Goal: Information Seeking & Learning: Learn about a topic

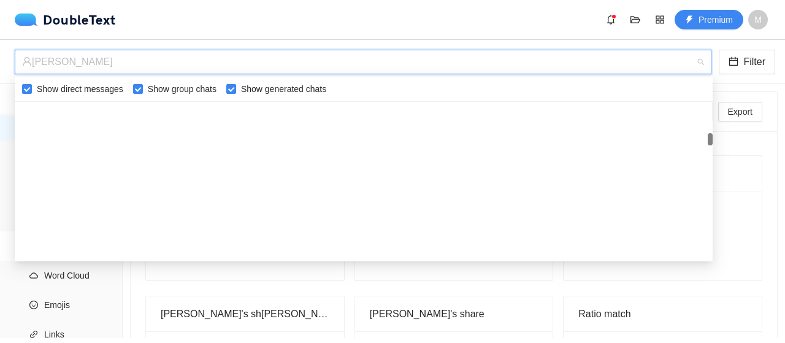
scroll to position [578, 0]
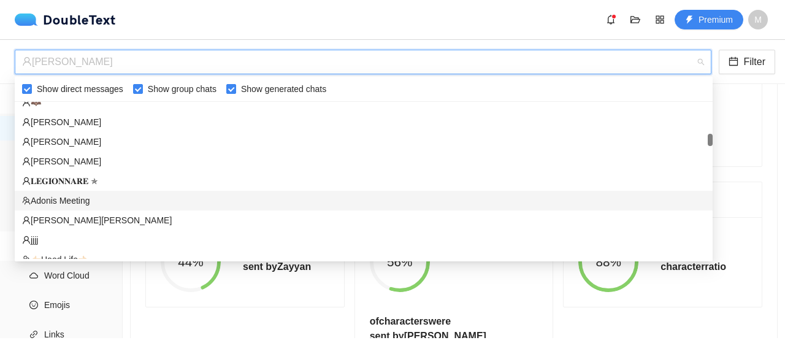
click at [98, 199] on div "Adonis Meeting" at bounding box center [363, 200] width 683 height 13
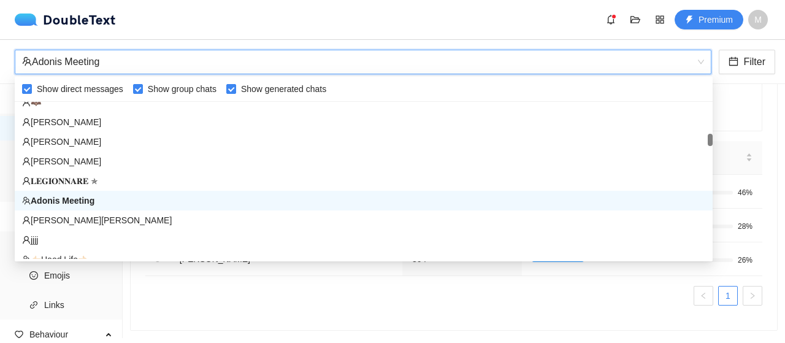
scroll to position [91, 0]
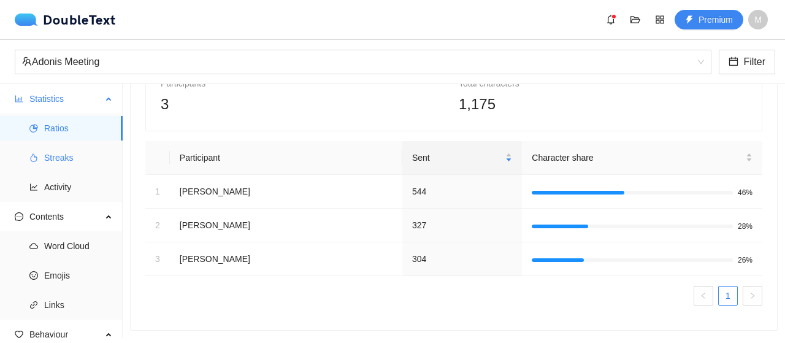
click at [94, 153] on span "Streaks" at bounding box center [78, 157] width 69 height 25
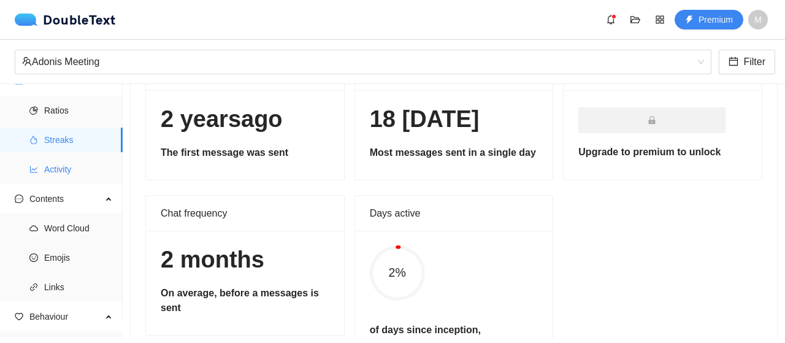
scroll to position [18, 0]
click at [70, 174] on span "Activity" at bounding box center [78, 168] width 69 height 25
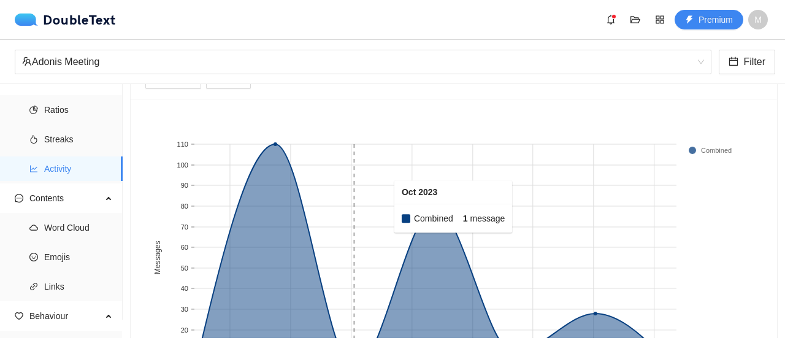
scroll to position [204, 0]
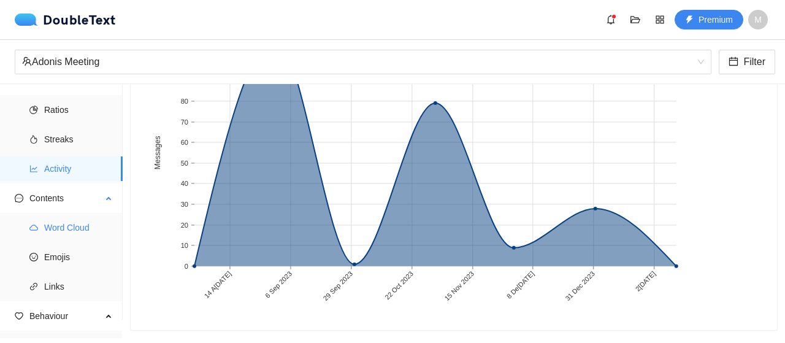
click at [91, 237] on span "Word Cloud" at bounding box center [78, 227] width 69 height 25
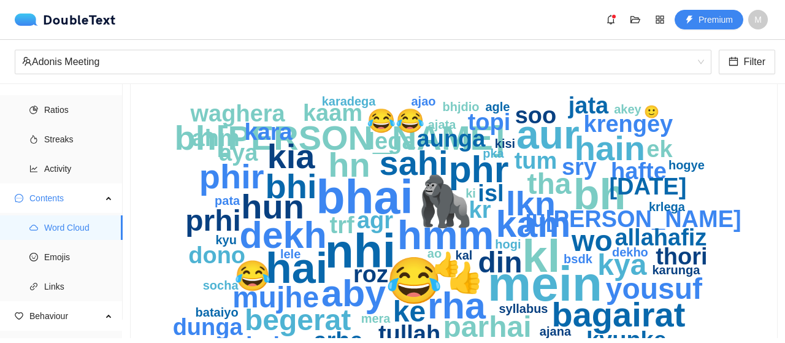
scroll to position [78, 0]
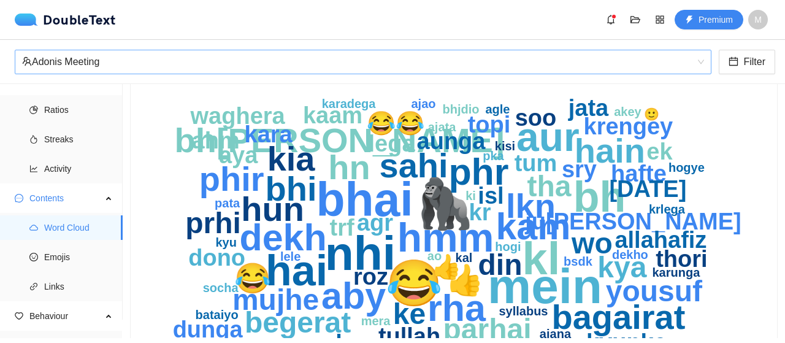
click at [175, 52] on div "Adonis Meeting" at bounding box center [357, 61] width 671 height 23
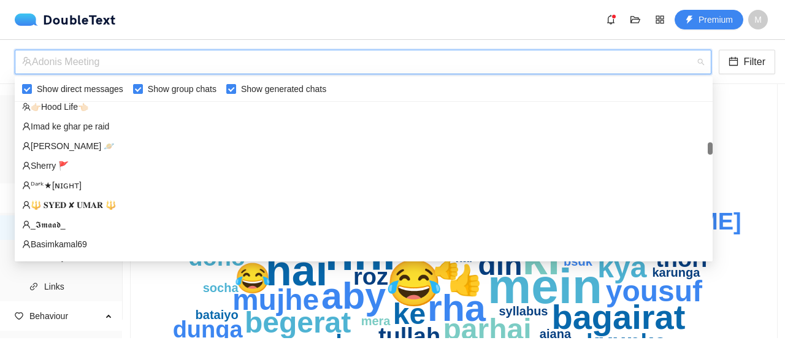
scroll to position [740, 0]
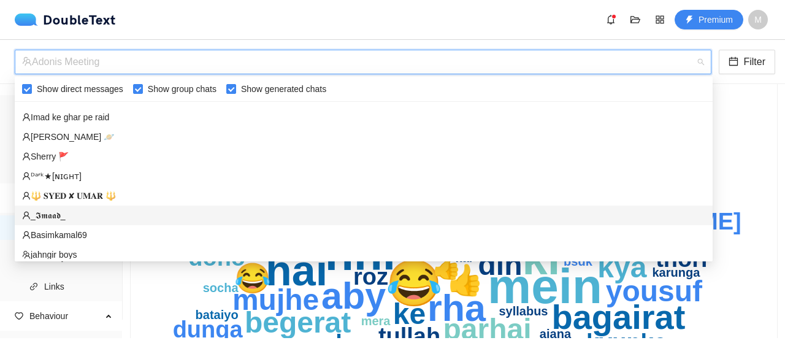
click at [102, 221] on div "‏‎_𝕴𝖒𝖆𝖆𝖉_‎‏" at bounding box center [364, 215] width 698 height 20
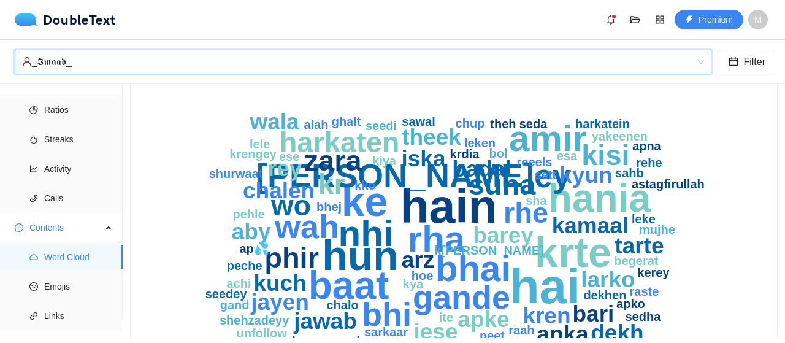
click at [212, 55] on div "‏‎_𝕴𝖒𝖆𝖆𝖉_‎‏" at bounding box center [357, 61] width 671 height 23
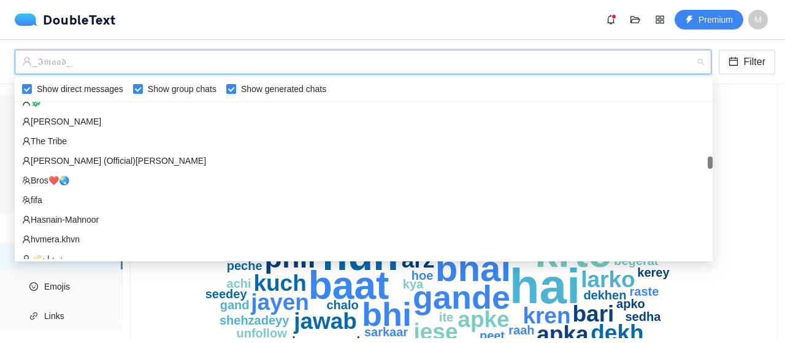
scroll to position [997, 0]
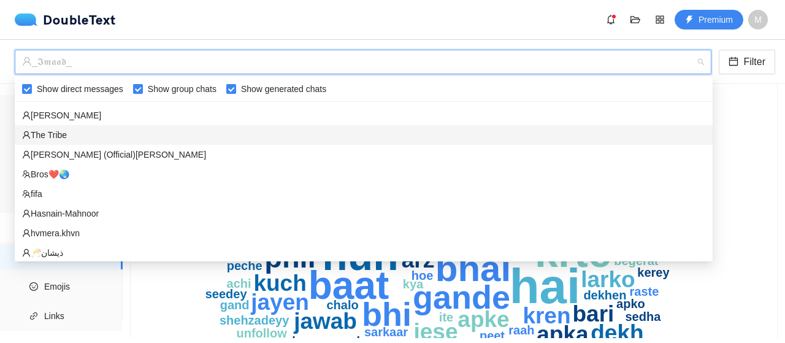
click at [121, 130] on div "‏‎The Tribe‎‏" at bounding box center [363, 134] width 683 height 13
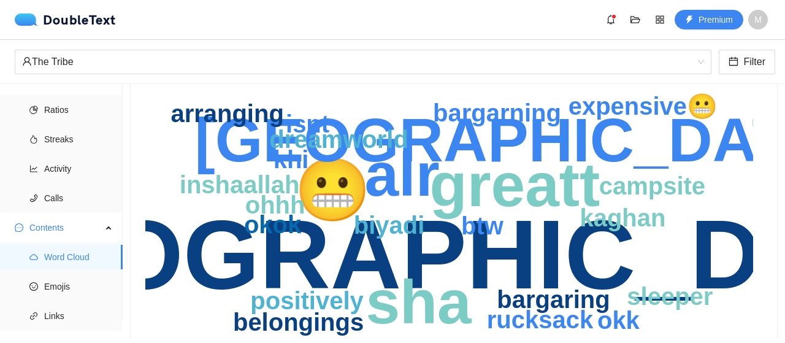
click at [349, 195] on text "😬" at bounding box center [332, 190] width 77 height 72
click at [409, 255] on text "[GEOGRAPHIC_DATA]" at bounding box center [457, 254] width 1049 height 110
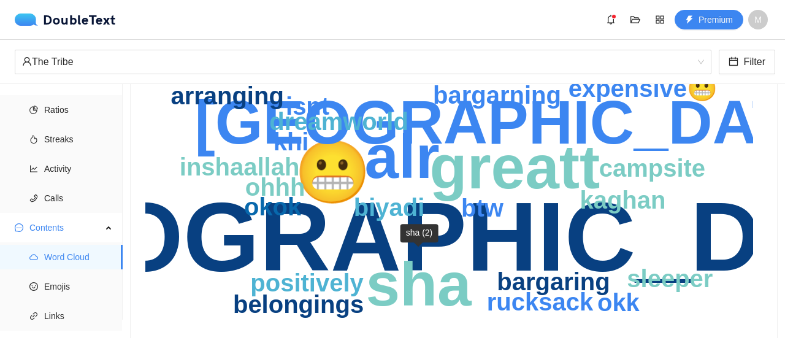
scroll to position [97, 0]
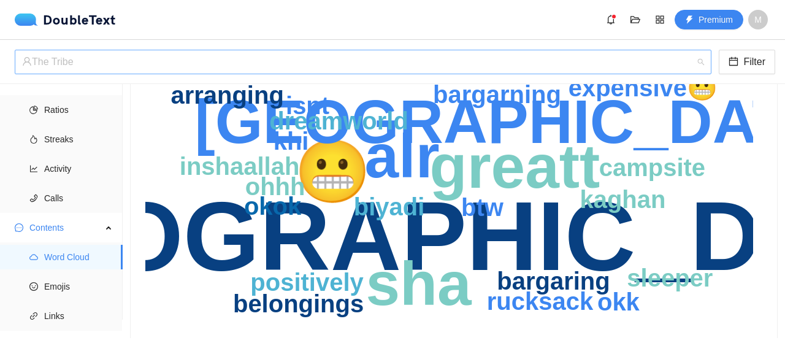
click at [230, 73] on span "‏‎The Tribe‎‏" at bounding box center [363, 61] width 682 height 23
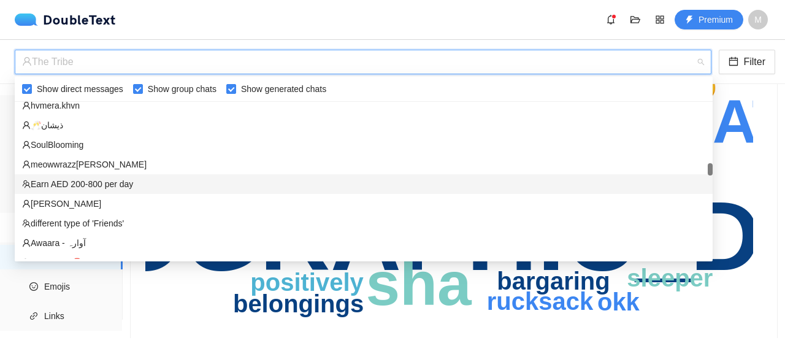
scroll to position [1120, 0]
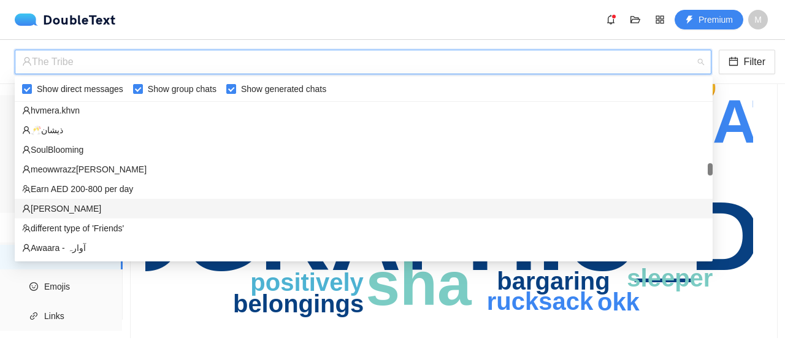
click at [123, 206] on div "‏‎[PERSON_NAME]‎‏" at bounding box center [363, 208] width 683 height 13
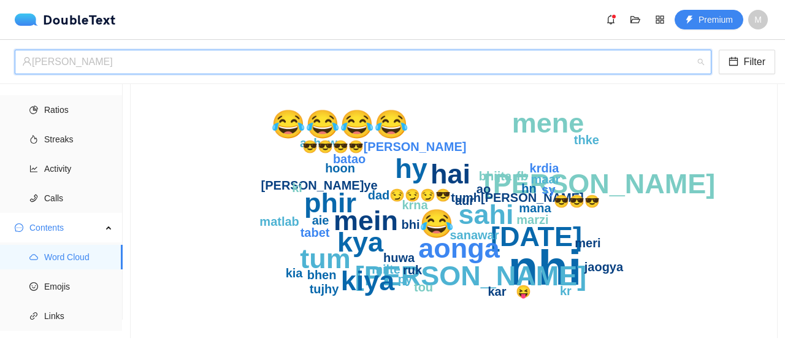
click at [205, 63] on div "‏‎[PERSON_NAME]‎‏" at bounding box center [357, 61] width 671 height 23
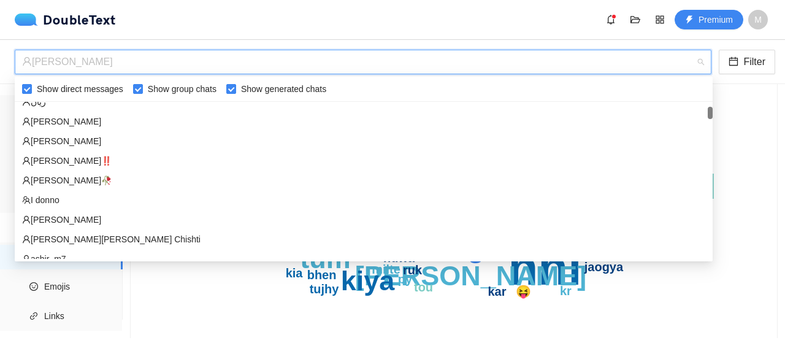
scroll to position [0, 0]
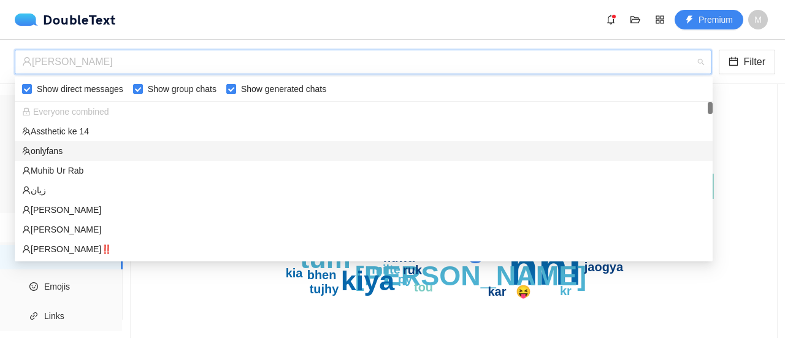
click at [116, 160] on div "onlyfans" at bounding box center [364, 151] width 698 height 20
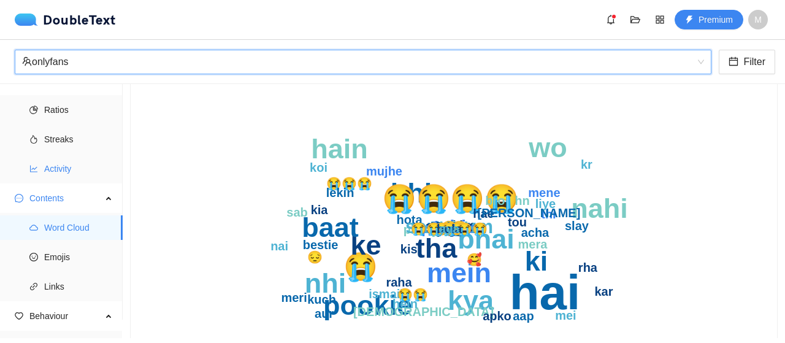
scroll to position [121, 0]
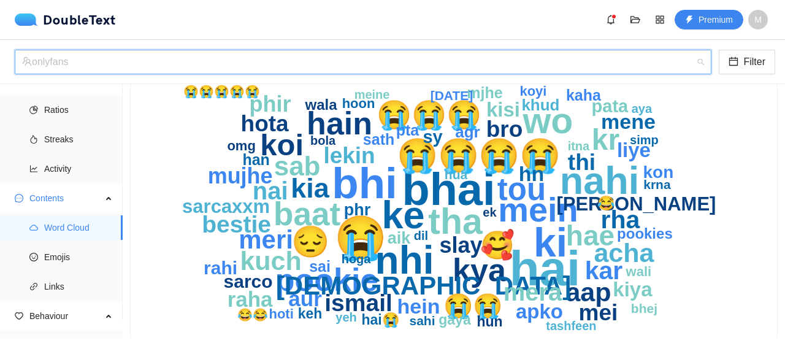
click at [291, 64] on div "onlyfans" at bounding box center [357, 61] width 671 height 23
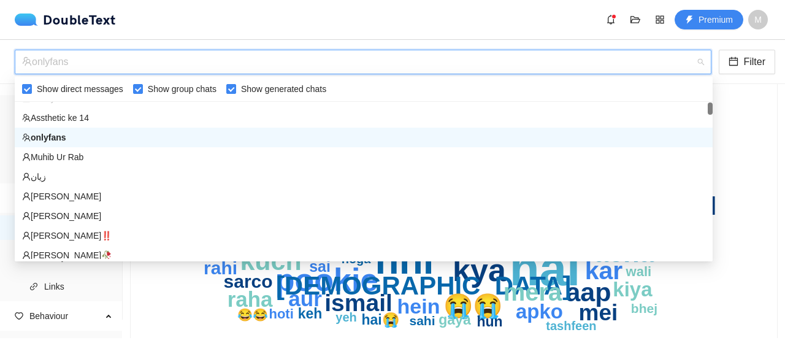
scroll to position [15, 0]
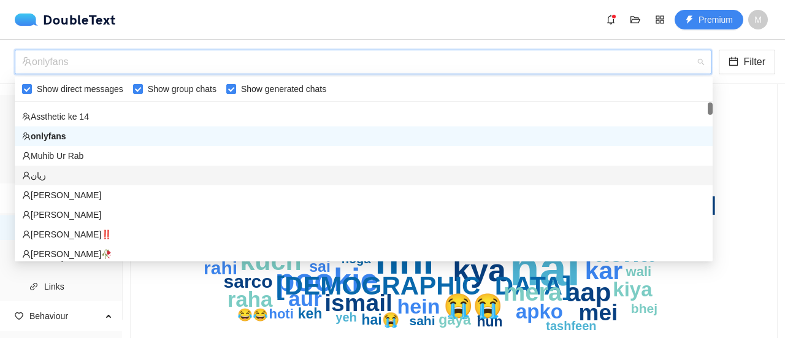
click at [211, 169] on div "‏زیان‏" at bounding box center [363, 175] width 683 height 13
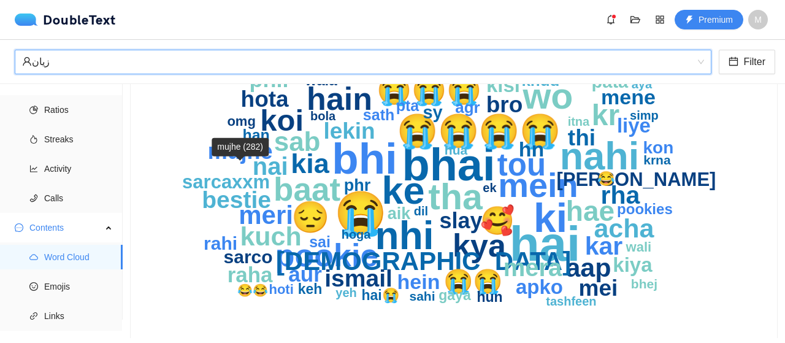
scroll to position [97, 0]
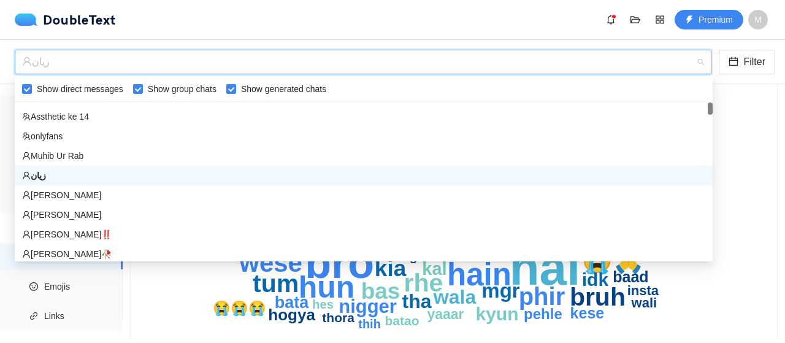
click at [239, 67] on div "‏زیان‏" at bounding box center [357, 61] width 671 height 23
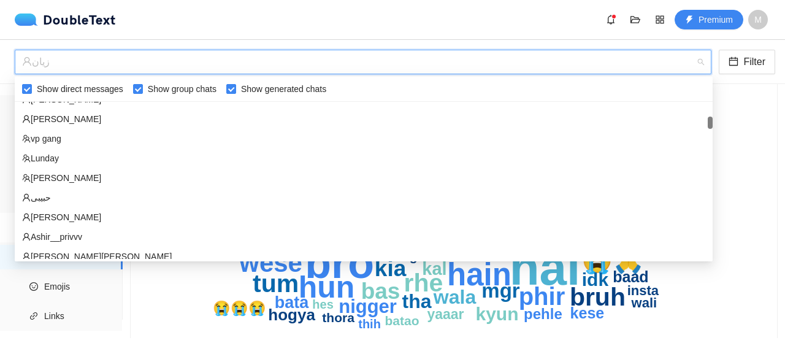
scroll to position [278, 0]
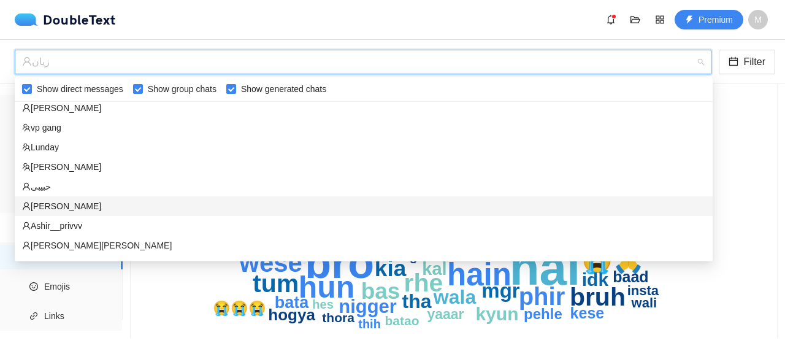
click at [153, 210] on div "[PERSON_NAME]" at bounding box center [363, 205] width 683 height 13
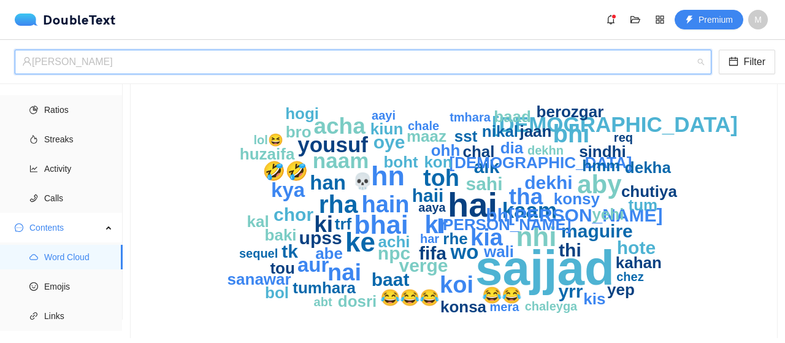
click at [254, 71] on div "[PERSON_NAME]" at bounding box center [357, 61] width 671 height 23
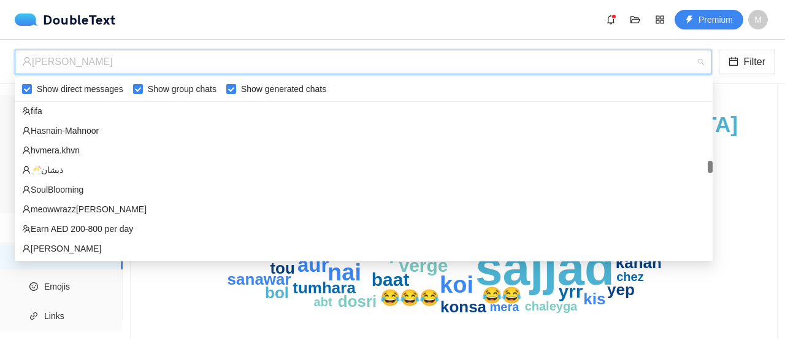
scroll to position [1086, 0]
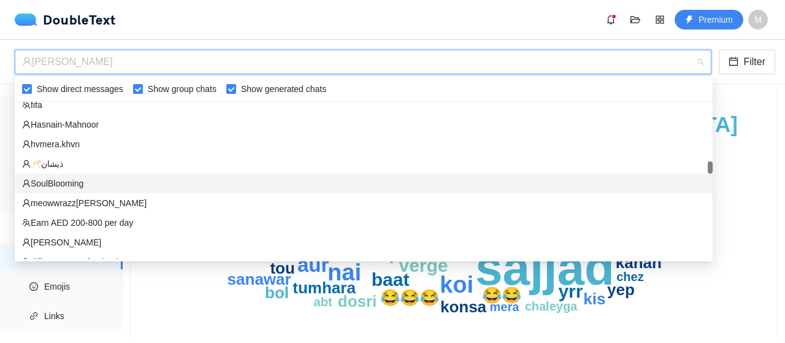
click at [90, 180] on div "‏‎SoulBlooming‎‏" at bounding box center [363, 183] width 683 height 13
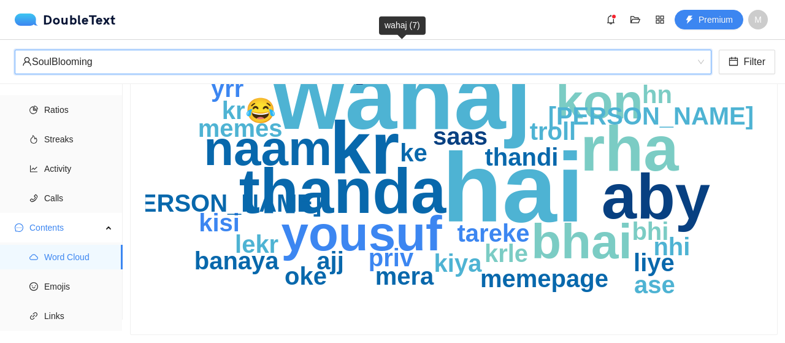
scroll to position [156, 0]
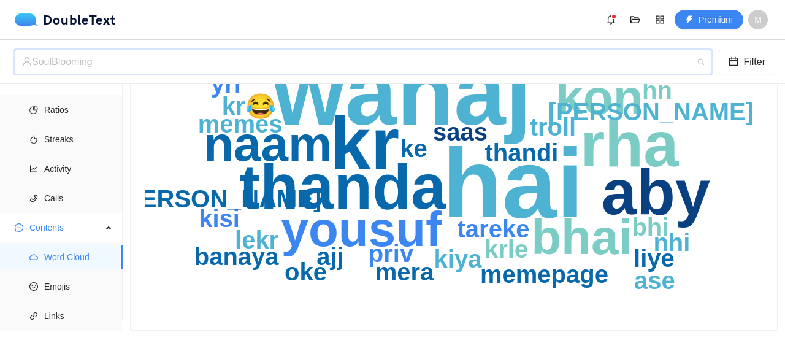
click at [281, 67] on div "‏‎SoulBlooming‎‏" at bounding box center [357, 61] width 671 height 23
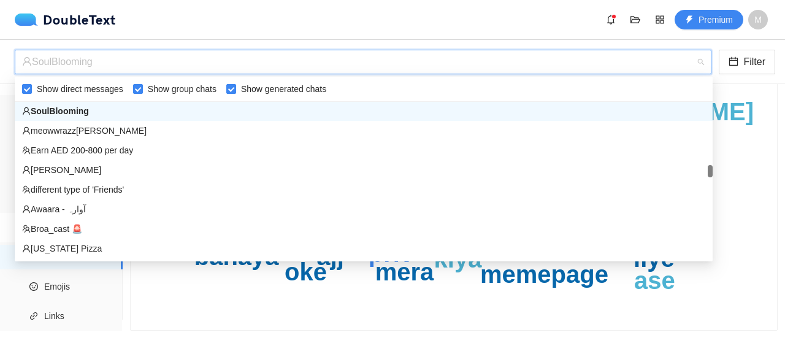
scroll to position [1159, 0]
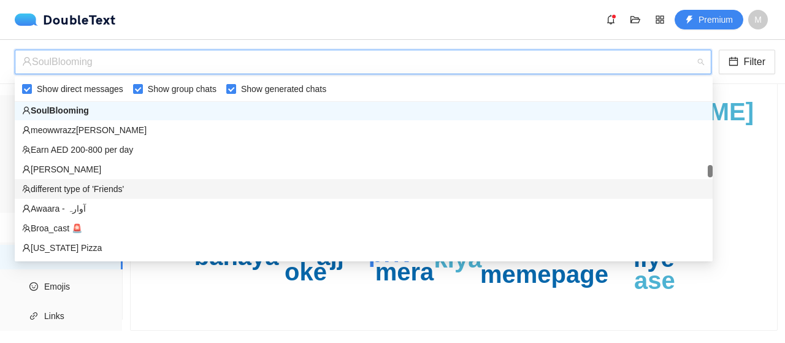
click at [152, 187] on div "different type of 'Friends'" at bounding box center [363, 188] width 683 height 13
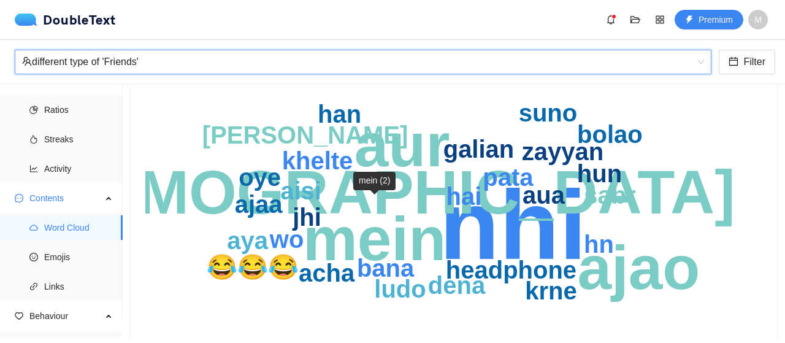
scroll to position [107, 0]
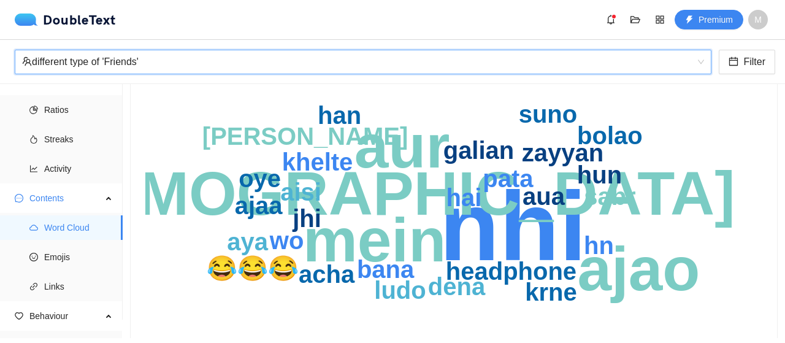
click at [297, 66] on div "different type of 'Friends'" at bounding box center [357, 61] width 671 height 23
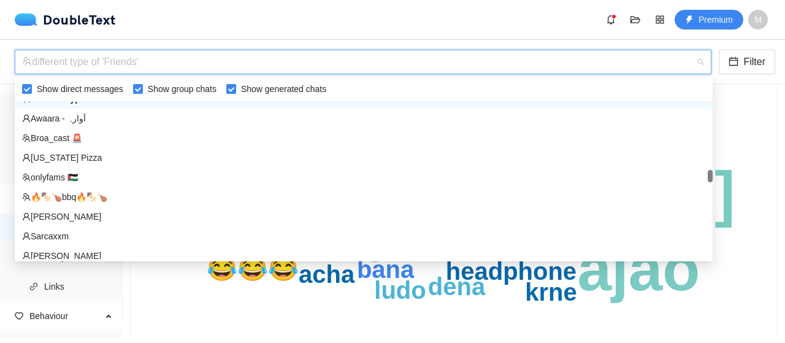
scroll to position [1251, 0]
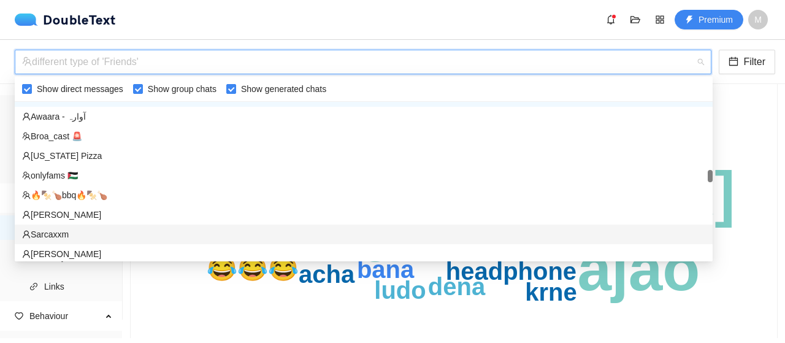
click at [115, 228] on div "Sarcaxxm" at bounding box center [363, 234] width 683 height 13
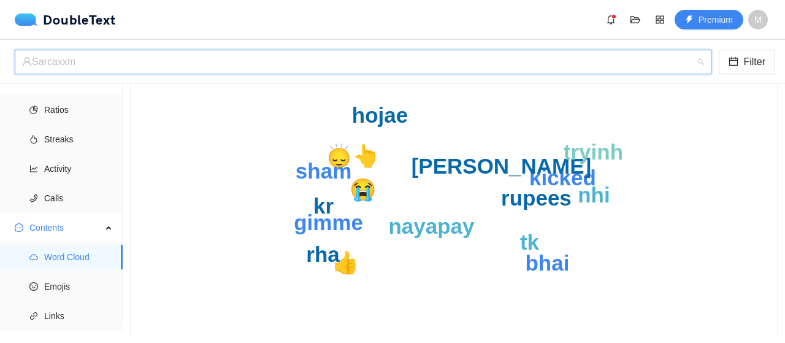
click at [274, 63] on div "Sarcaxxm" at bounding box center [357, 61] width 671 height 23
click at [261, 61] on div "Sarcaxxm" at bounding box center [357, 61] width 671 height 23
click at [259, 63] on div "Sarcaxxm" at bounding box center [357, 61] width 671 height 23
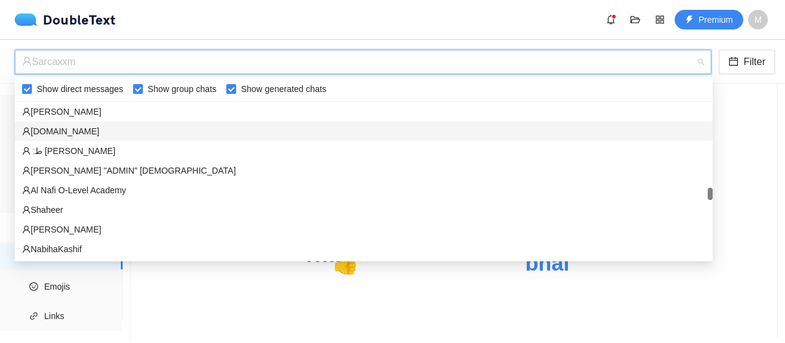
scroll to position [1571, 0]
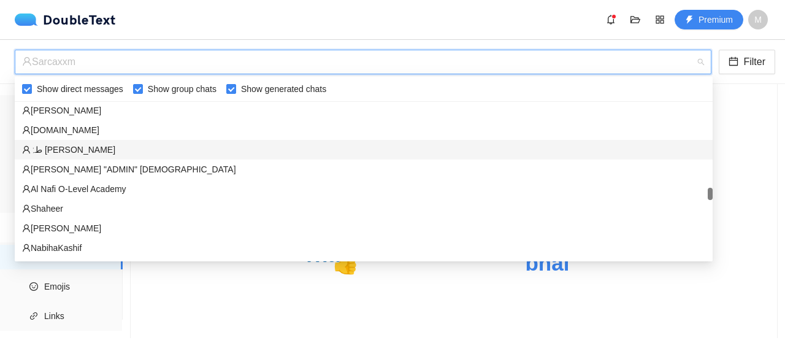
click at [107, 146] on div "‏طہٰ [PERSON_NAME]" at bounding box center [363, 149] width 683 height 13
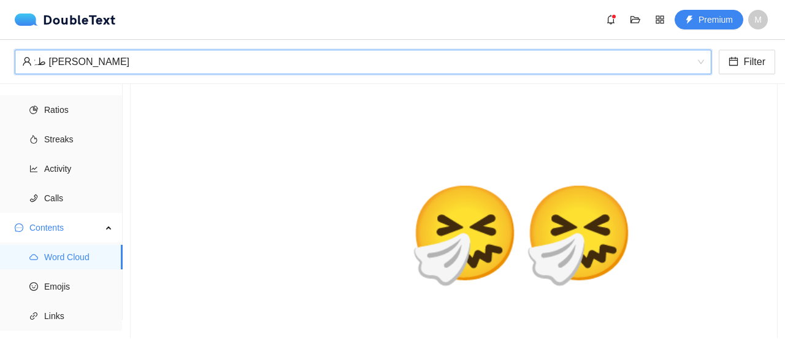
click at [209, 62] on div "‏طہٰ [PERSON_NAME]" at bounding box center [357, 61] width 671 height 23
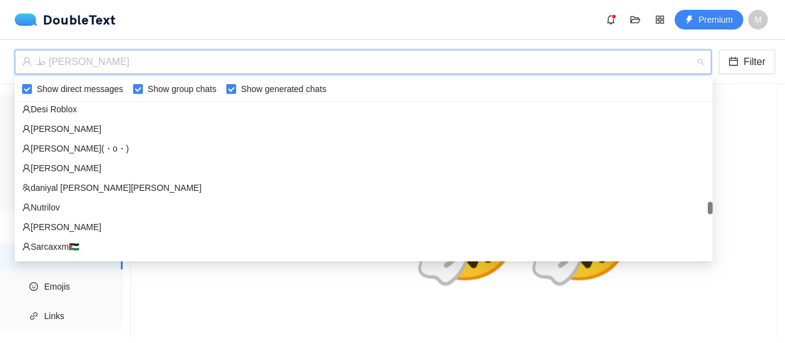
scroll to position [1832, 0]
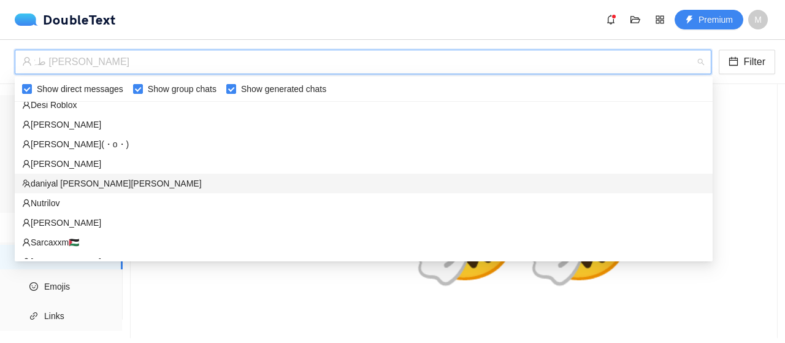
click at [151, 186] on div "‏‎daniyal‎‏ [PERSON_NAME]‎[PERSON_NAME]‎‏" at bounding box center [363, 183] width 683 height 13
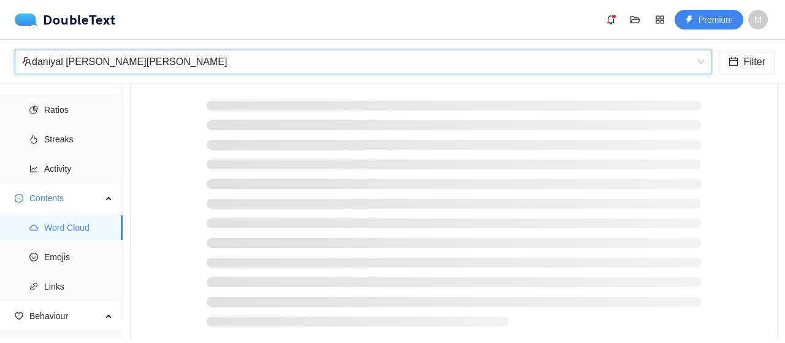
click at [136, 62] on div "‏‎daniyal‎‏ [PERSON_NAME]‎[PERSON_NAME]‎‏" at bounding box center [357, 61] width 671 height 23
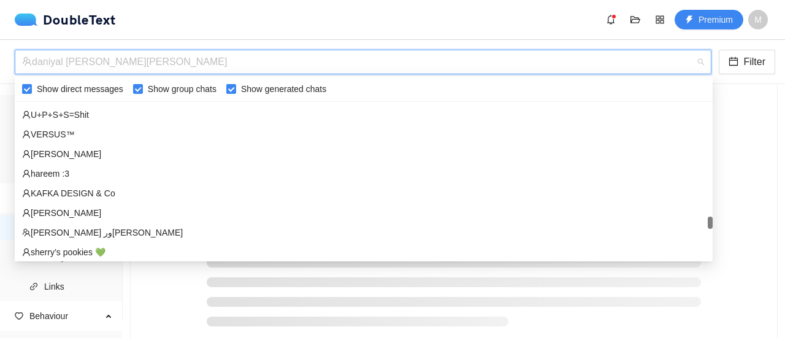
scroll to position [2097, 0]
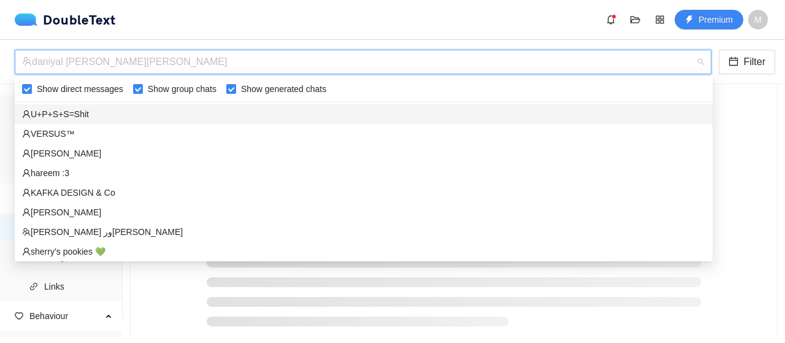
click at [112, 123] on div "‏‎U+P+S+S=Shit‎‏" at bounding box center [364, 114] width 698 height 20
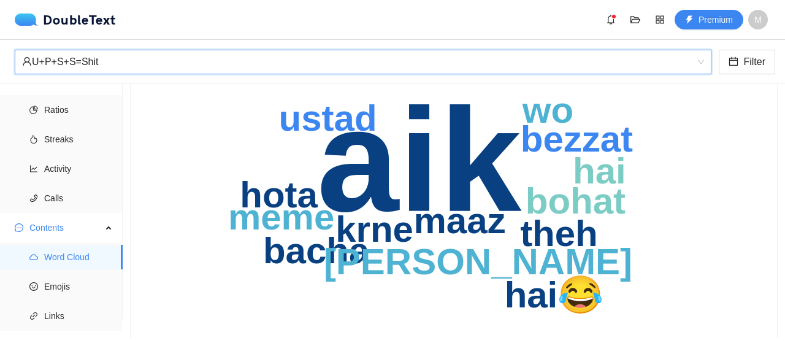
click at [153, 71] on div "‏‎U+P+S+S=Shit‎‏" at bounding box center [357, 61] width 671 height 23
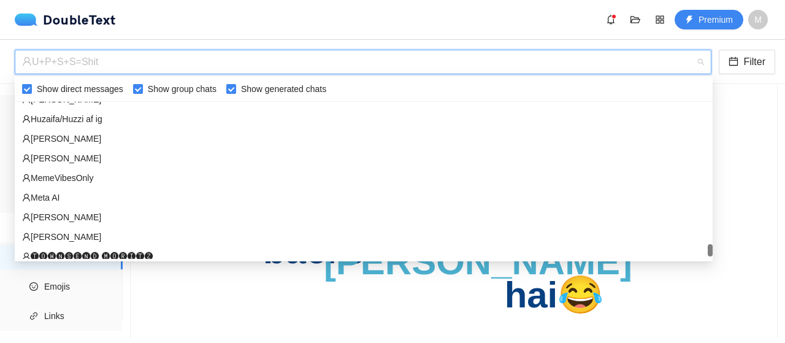
scroll to position [2608, 0]
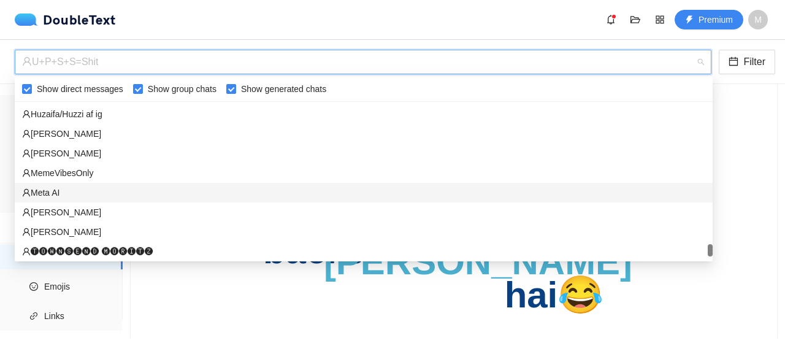
click at [135, 194] on div "‏‎Meta AI‎‏" at bounding box center [363, 192] width 683 height 13
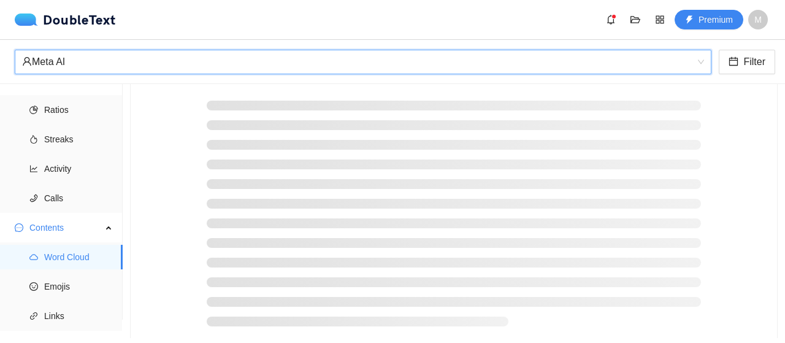
click at [285, 122] on li at bounding box center [454, 125] width 494 height 10
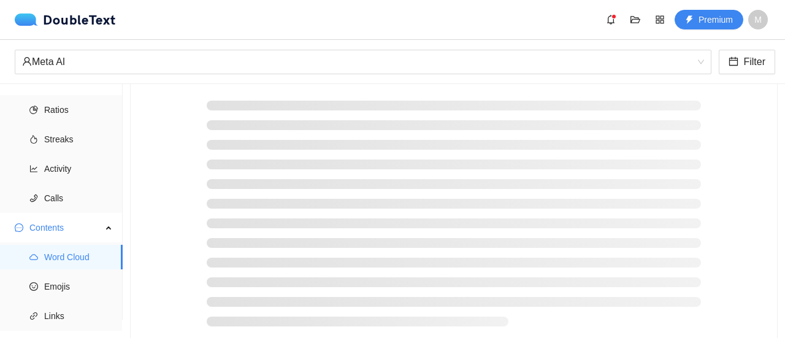
click at [342, 110] on ul at bounding box center [454, 214] width 494 height 226
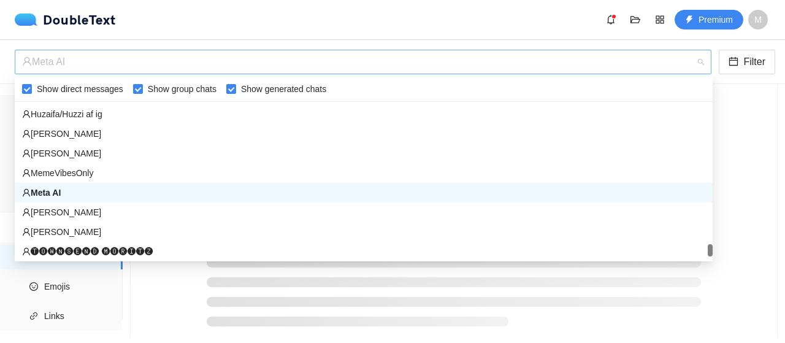
click at [193, 54] on div "‏‎Meta AI‎‏" at bounding box center [357, 61] width 671 height 23
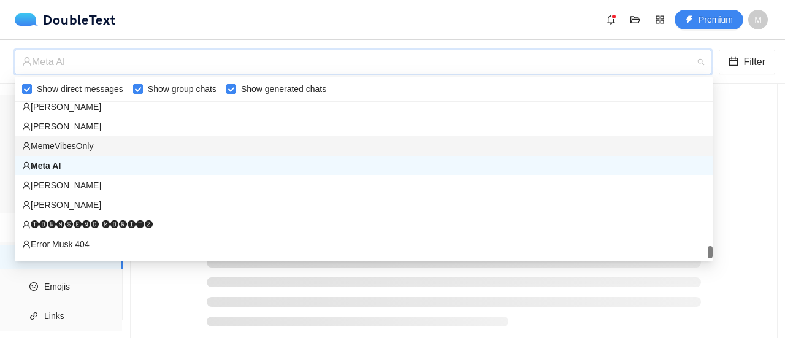
scroll to position [2638, 0]
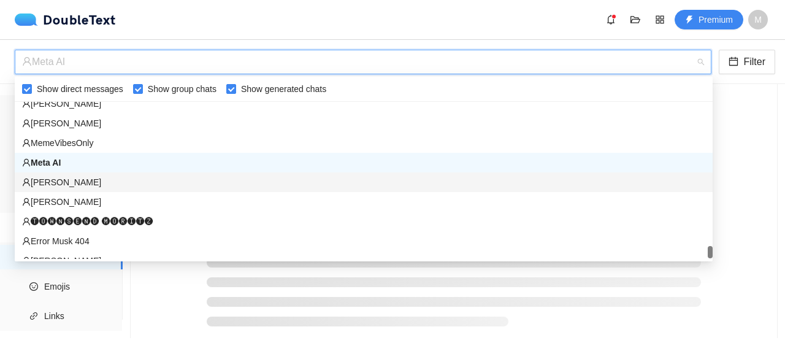
click at [150, 186] on div "[PERSON_NAME]‎‏" at bounding box center [363, 181] width 683 height 13
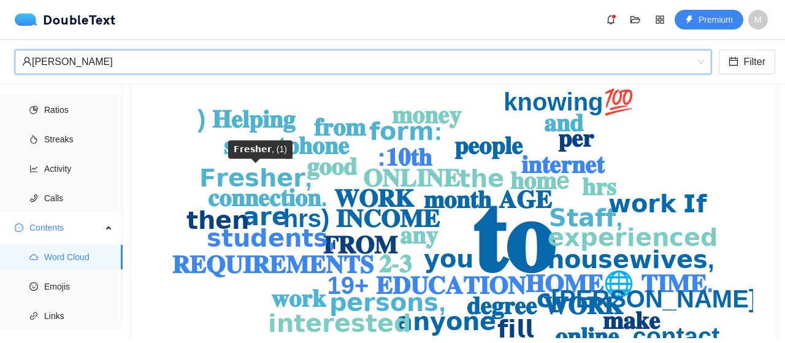
scroll to position [94, 0]
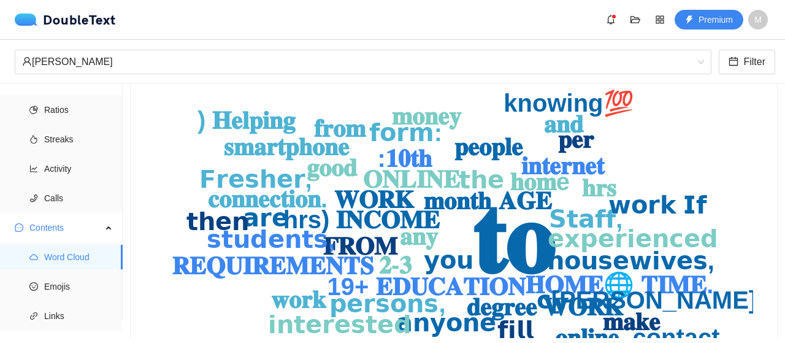
click at [394, 207] on text "hrs) 𝐈𝐍𝐂𝐎𝐌𝐄" at bounding box center [362, 219] width 158 height 27
click at [329, 71] on div "[PERSON_NAME]‎‏" at bounding box center [357, 61] width 671 height 23
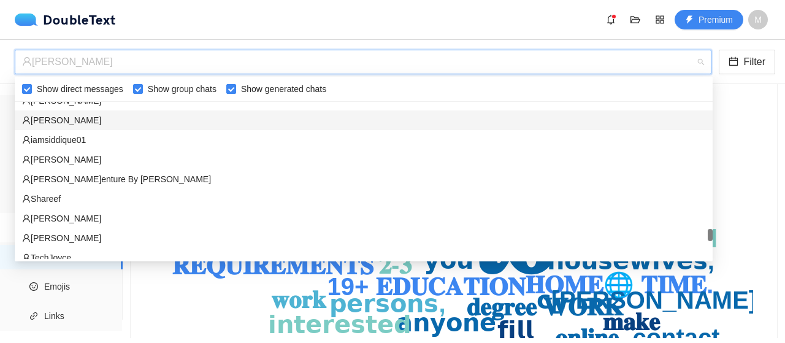
scroll to position [2281, 0]
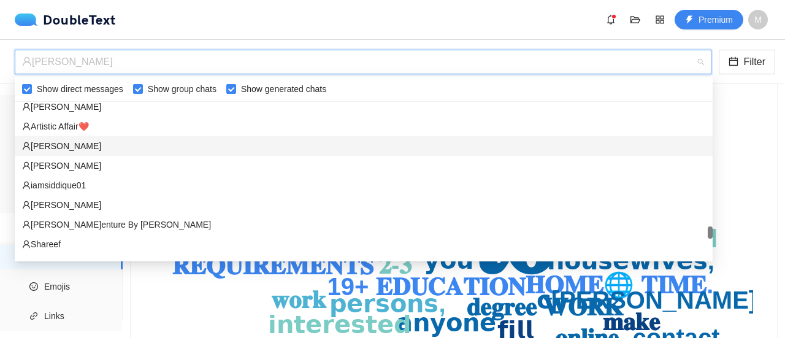
click at [141, 146] on div "‏‎[PERSON_NAME]‎‏" at bounding box center [363, 145] width 683 height 13
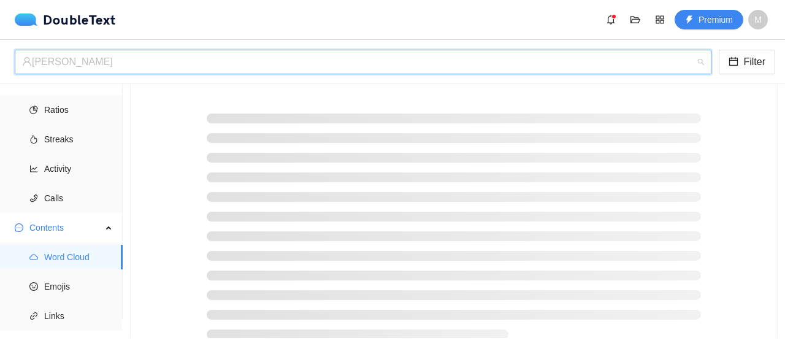
click at [148, 71] on div "‏‎[PERSON_NAME]‎‏" at bounding box center [357, 61] width 671 height 23
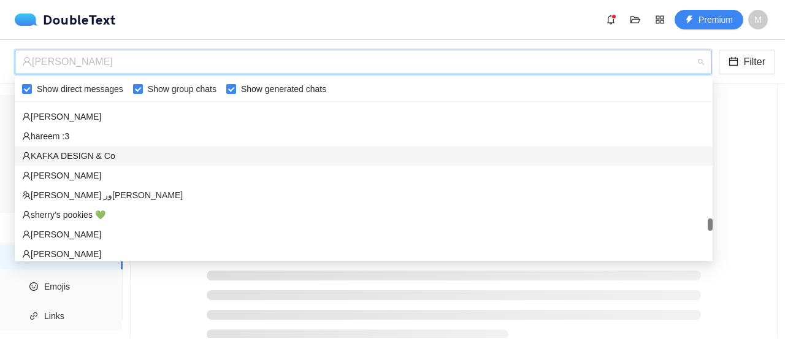
scroll to position [2134, 0]
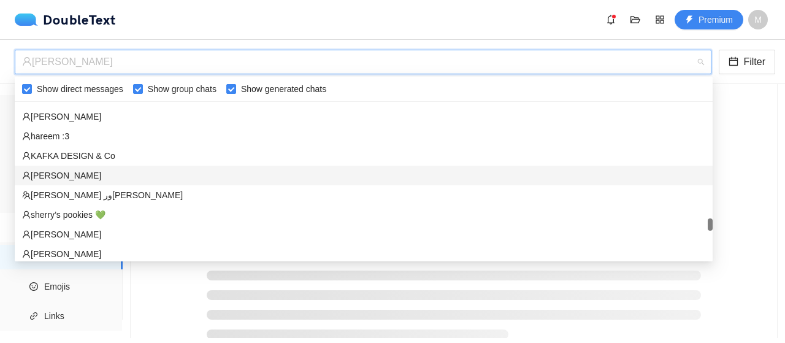
click at [86, 169] on div "‏‎[PERSON_NAME]‎‏" at bounding box center [363, 175] width 683 height 13
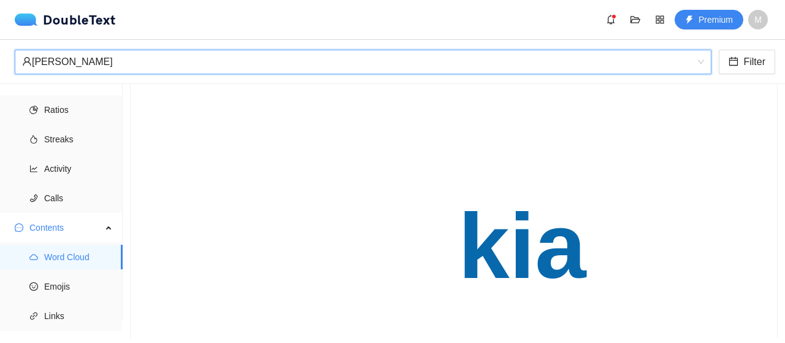
click at [132, 67] on div "‏‎[PERSON_NAME]‎‏" at bounding box center [357, 61] width 671 height 23
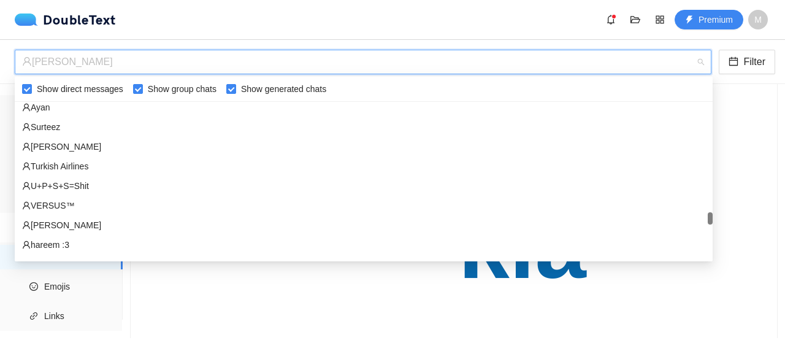
scroll to position [2024, 0]
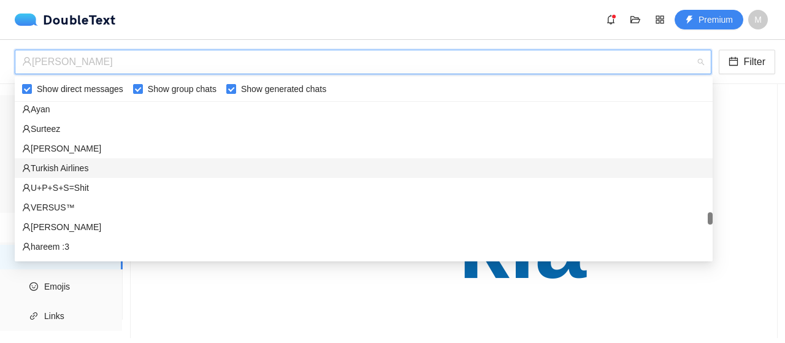
click at [124, 174] on div "‏‎Turkish Airlines‎‏" at bounding box center [363, 167] width 683 height 13
click at [130, 78] on div "‏‎[PERSON_NAME]‎‏ Filter" at bounding box center [392, 62] width 785 height 44
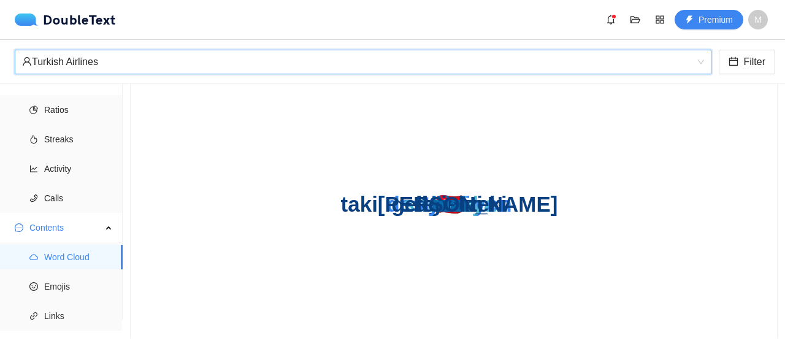
click at [126, 74] on div "‏‎Turkish Airlines‎‏" at bounding box center [363, 62] width 697 height 25
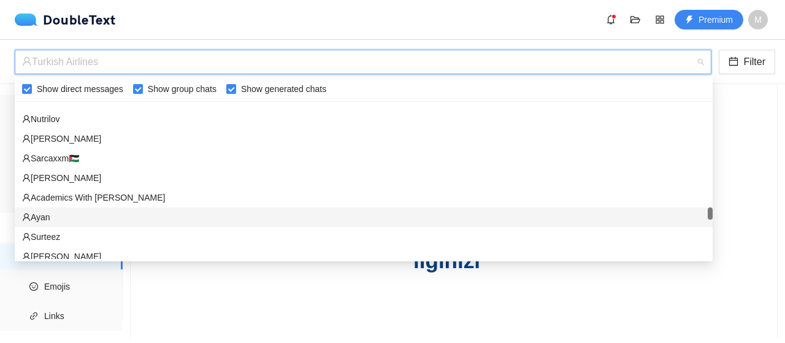
scroll to position [1910, 0]
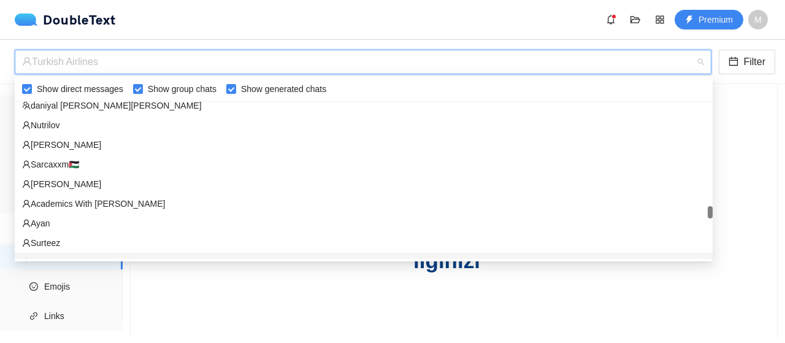
click at [214, 271] on icon "🇬🇧 tuned 🇹🇷 destinasyon ilginizi yeni sunmaya devam bu gelecekteki bizi takipte" at bounding box center [449, 211] width 608 height 319
click at [164, 61] on div "‏‎Turkish Airlines‎‏" at bounding box center [357, 61] width 671 height 23
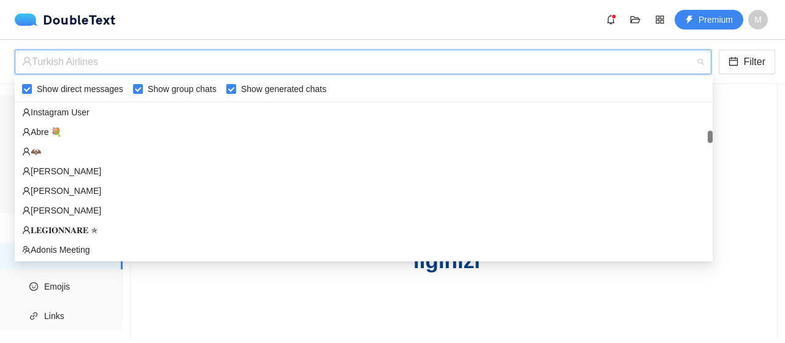
scroll to position [529, 0]
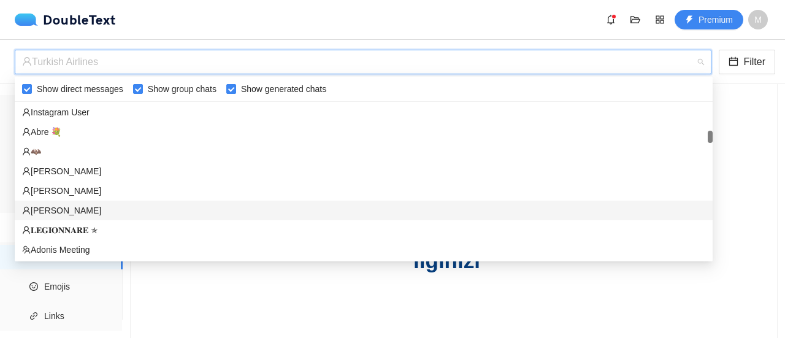
click at [87, 209] on div "[PERSON_NAME]" at bounding box center [363, 210] width 683 height 13
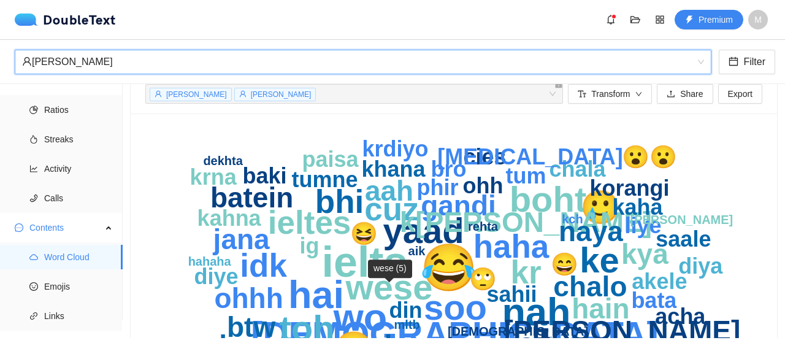
scroll to position [0, 0]
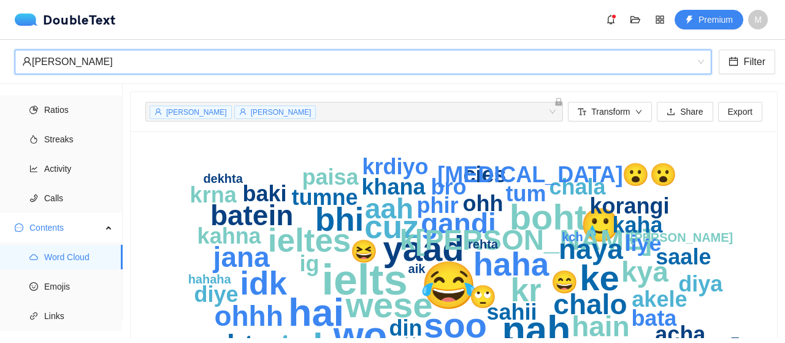
click at [183, 65] on div "[PERSON_NAME]" at bounding box center [357, 61] width 671 height 23
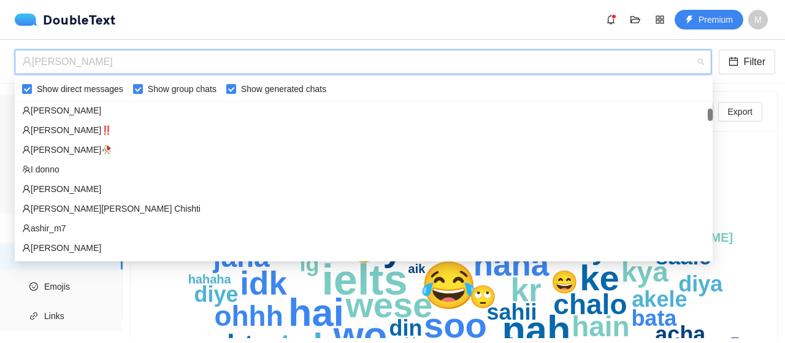
scroll to position [120, 0]
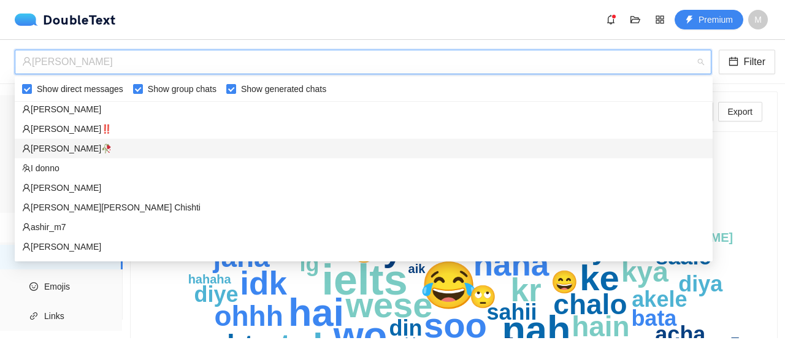
click at [78, 155] on div "‏[PERSON_NAME]🥀‏" at bounding box center [364, 149] width 698 height 20
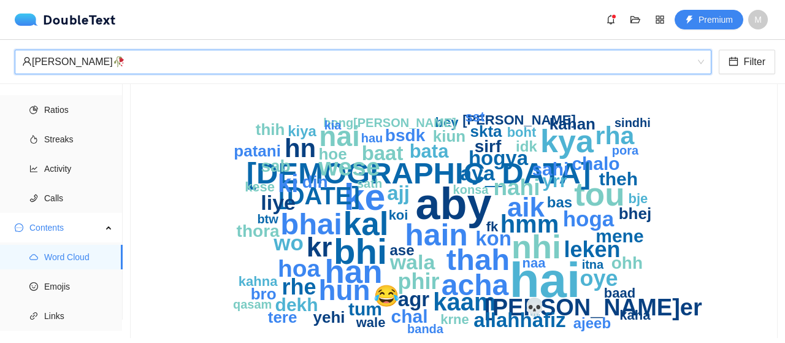
scroll to position [85, 0]
click at [303, 68] on div "‏[PERSON_NAME]🥀‏" at bounding box center [357, 61] width 671 height 23
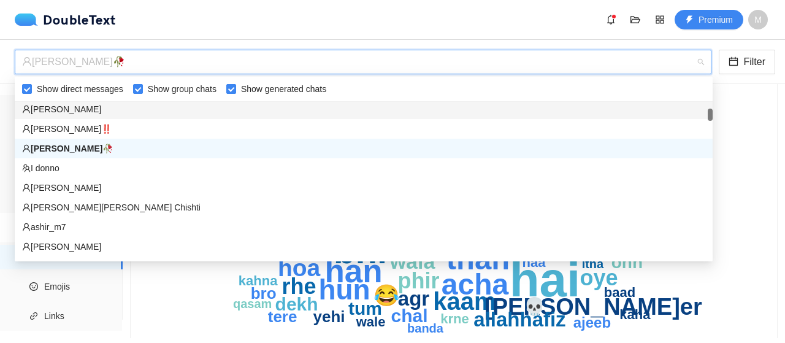
click at [200, 107] on div "‏‎[PERSON_NAME]‎‏" at bounding box center [363, 108] width 683 height 13
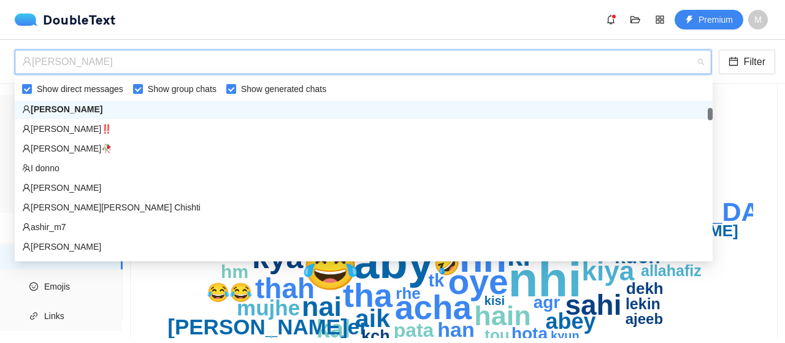
click at [249, 71] on div "‏‎[PERSON_NAME]‎‏" at bounding box center [357, 61] width 671 height 23
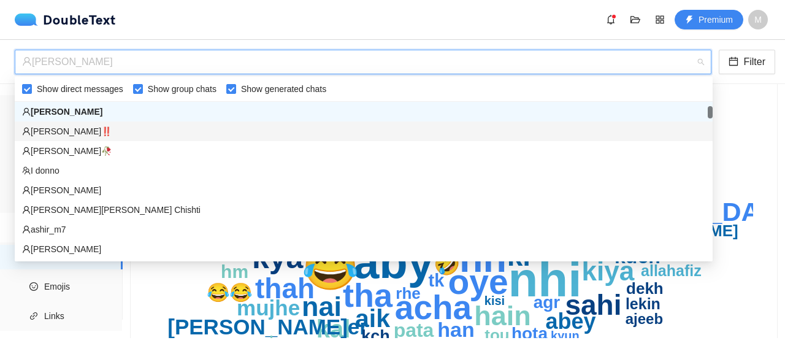
scroll to position [59, 0]
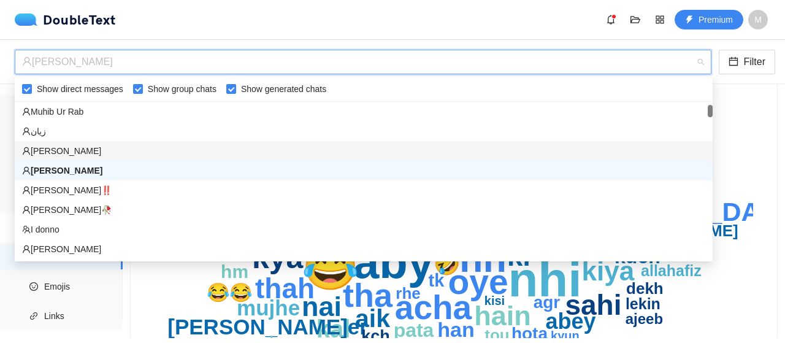
click at [153, 149] on div "‏‎[PERSON_NAME]‎‏" at bounding box center [363, 150] width 683 height 13
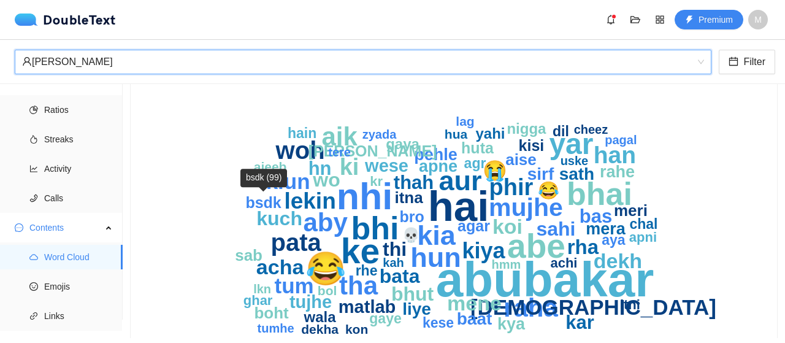
scroll to position [100, 0]
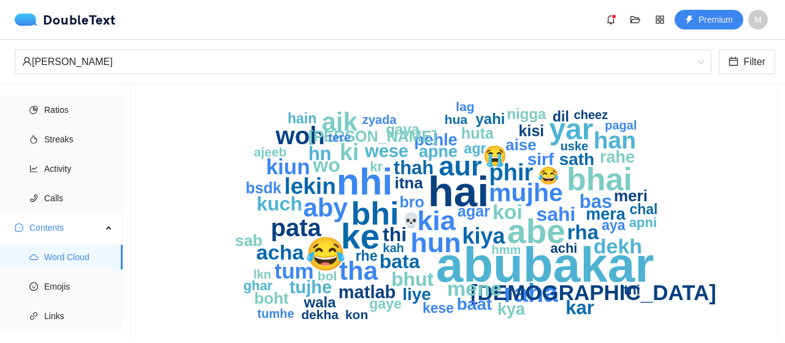
click at [510, 267] on text "abubakar" at bounding box center [545, 264] width 218 height 55
click at [352, 64] on div "‏‎[PERSON_NAME]‎‏" at bounding box center [357, 61] width 671 height 23
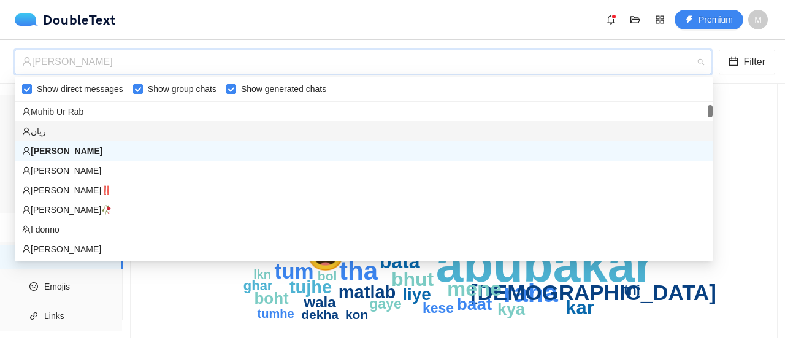
scroll to position [0, 0]
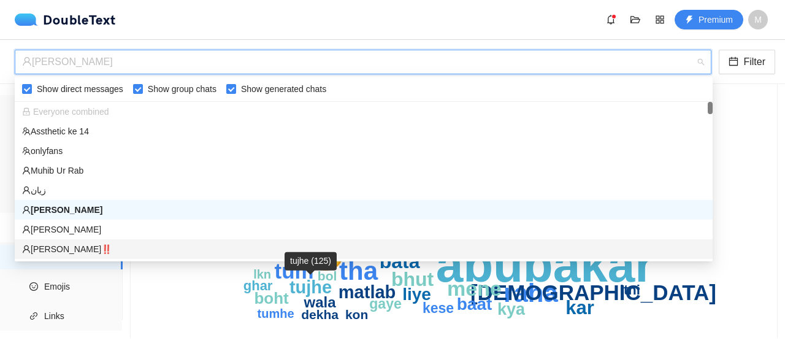
click at [295, 293] on text "tujhe" at bounding box center [310, 287] width 42 height 20
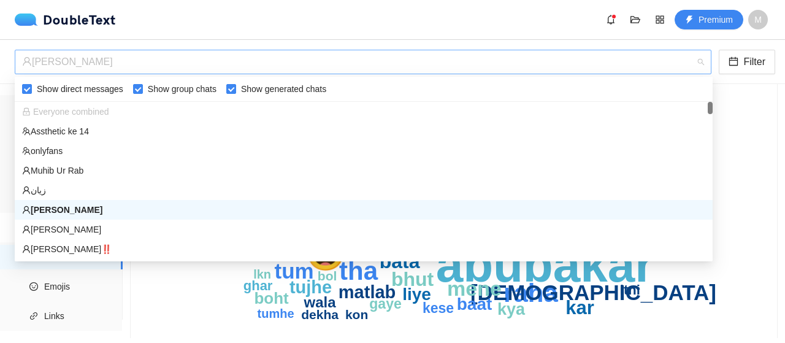
click at [320, 73] on span "‏‎[PERSON_NAME]‎‏" at bounding box center [363, 61] width 682 height 23
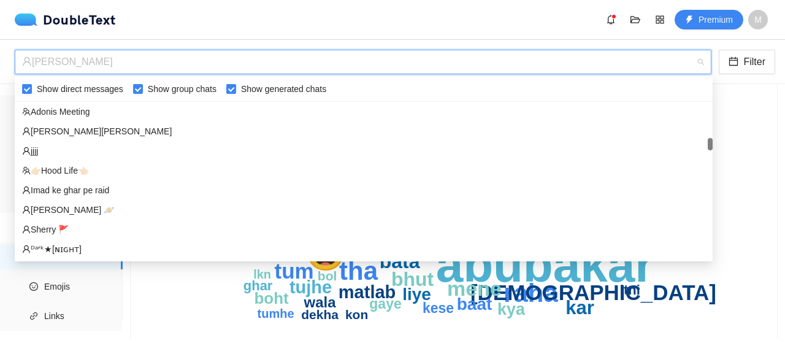
scroll to position [667, 0]
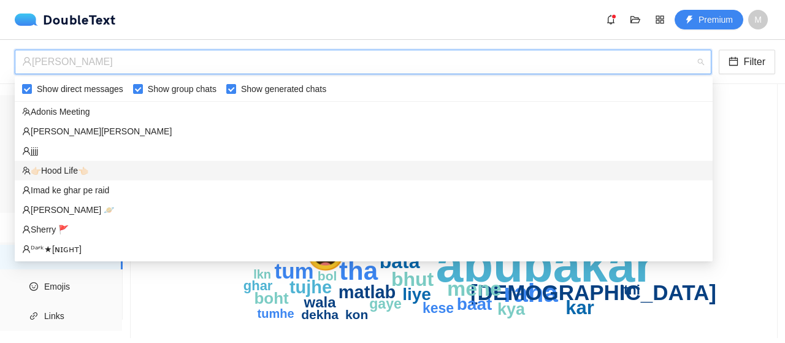
click at [102, 175] on div "👉🏻Hood Life👈🏻" at bounding box center [363, 170] width 683 height 13
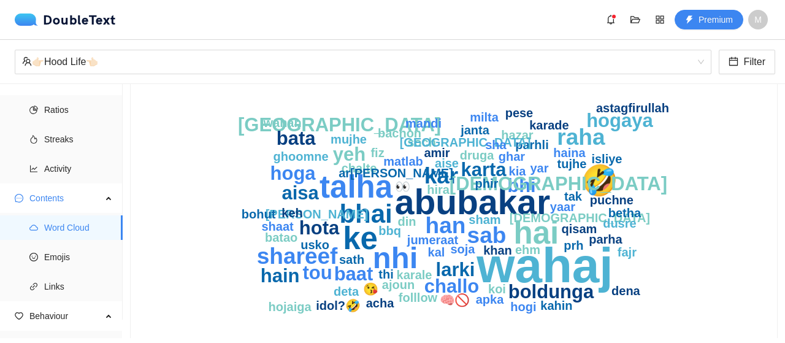
click at [417, 297] on text "folllow" at bounding box center [418, 297] width 39 height 13
click at [464, 301] on text "🧠🚫" at bounding box center [455, 300] width 31 height 15
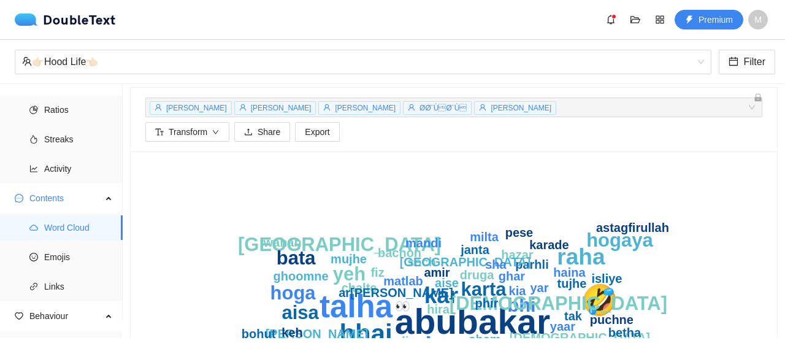
scroll to position [0, 0]
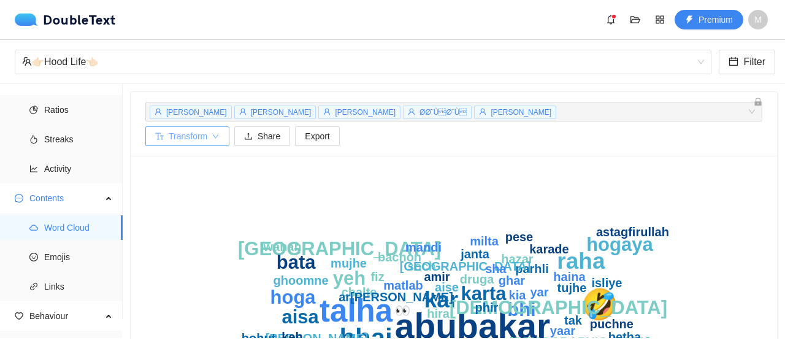
click at [216, 139] on icon "down" at bounding box center [215, 136] width 7 height 7
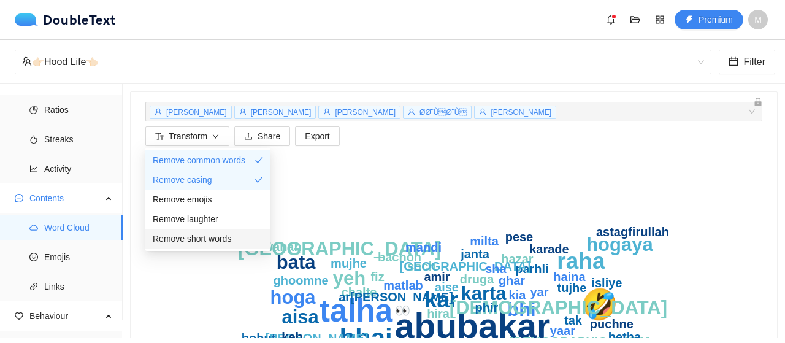
click at [220, 239] on span "Remove short words" at bounding box center [192, 238] width 78 height 13
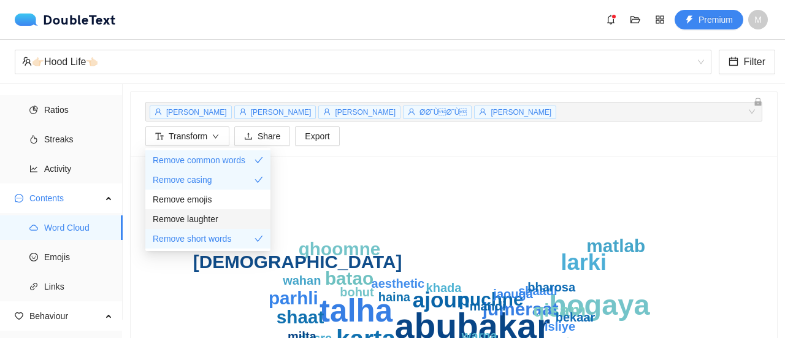
click at [217, 218] on div "Remove laughter" at bounding box center [208, 218] width 110 height 13
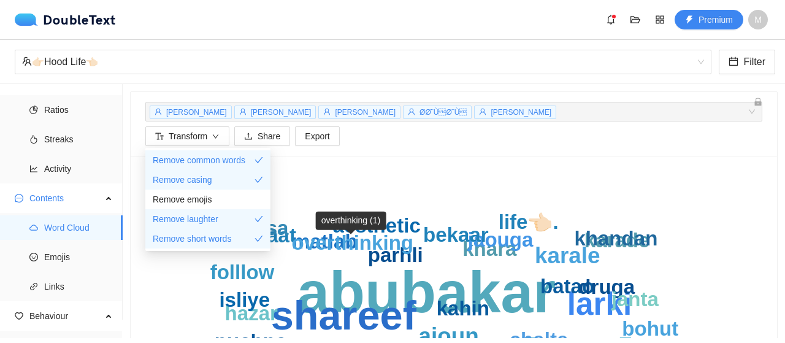
click at [345, 259] on text "abubakar" at bounding box center [426, 291] width 259 height 65
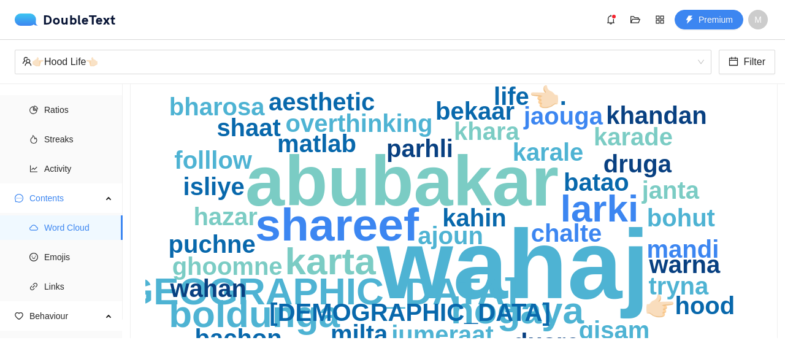
scroll to position [4, 0]
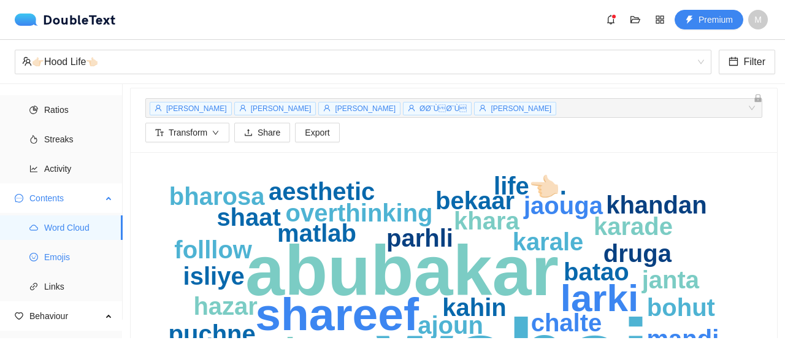
click at [77, 258] on span "Emojis" at bounding box center [78, 257] width 69 height 25
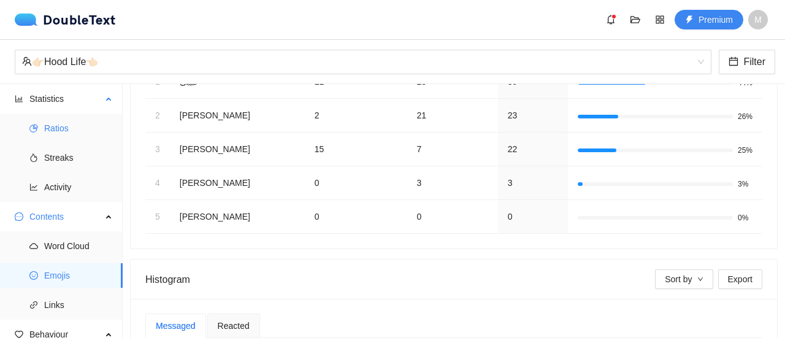
click at [77, 136] on span "Ratios" at bounding box center [78, 128] width 69 height 25
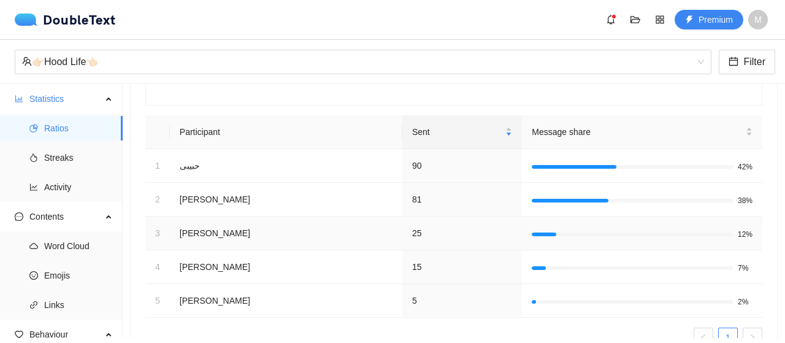
click at [223, 219] on td "[PERSON_NAME]" at bounding box center [286, 233] width 232 height 34
click at [347, 250] on td "[PERSON_NAME]" at bounding box center [286, 267] width 232 height 34
click at [424, 237] on td "25" at bounding box center [462, 233] width 120 height 34
click at [75, 144] on ul "Ratios Streaks Activity" at bounding box center [61, 157] width 122 height 88
click at [75, 157] on span "Streaks" at bounding box center [78, 157] width 69 height 25
